Goal: Transaction & Acquisition: Book appointment/travel/reservation

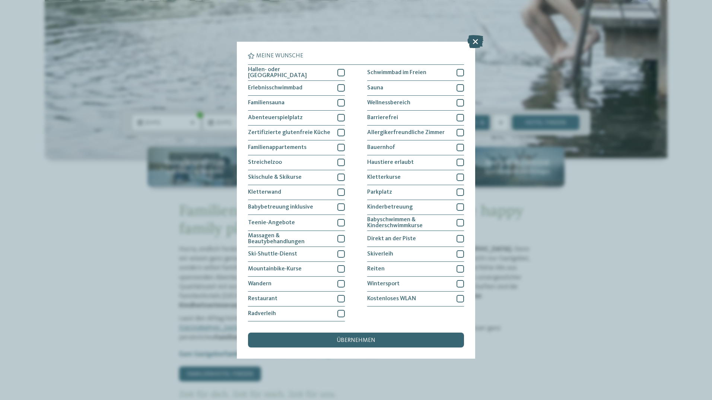
click at [473, 39] on icon at bounding box center [475, 41] width 16 height 13
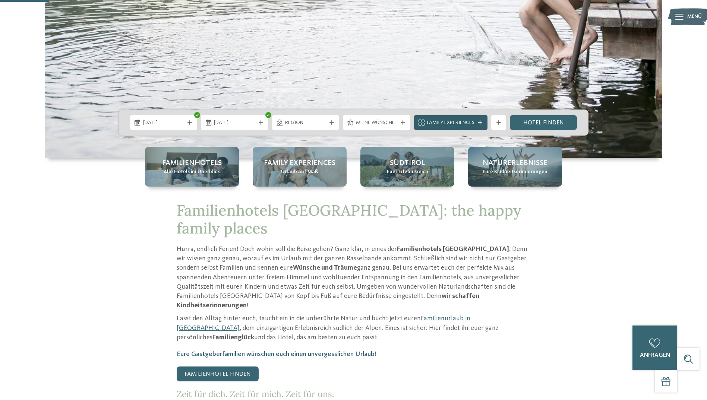
click at [463, 124] on span "Family Experiences" at bounding box center [450, 122] width 47 height 7
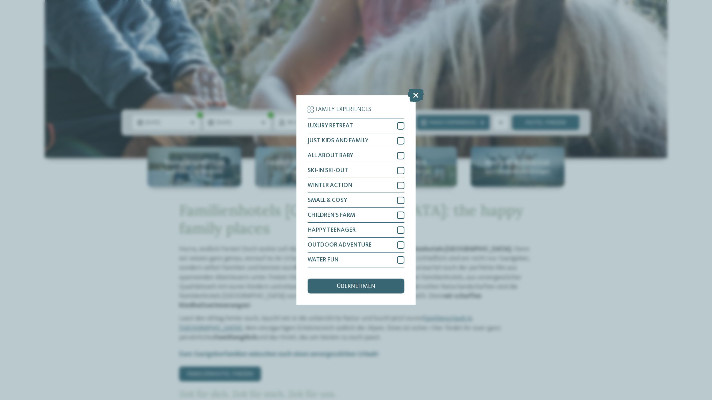
drag, startPoint x: 413, startPoint y: 93, endPoint x: 434, endPoint y: 109, distance: 26.9
click at [413, 93] on icon at bounding box center [416, 95] width 16 height 13
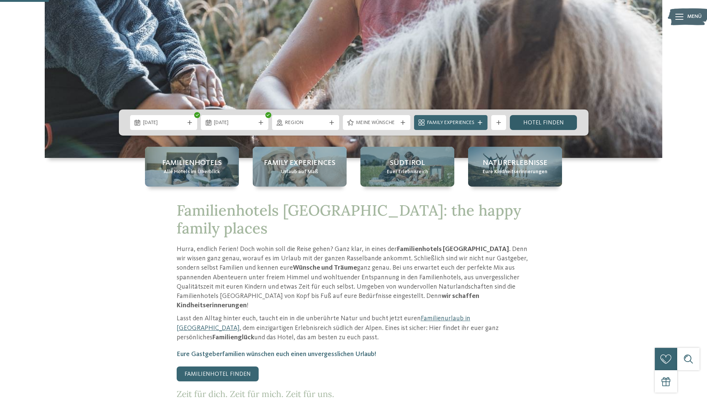
click at [551, 122] on link "Hotel finden" at bounding box center [543, 122] width 67 height 15
